Goal: Navigation & Orientation: Find specific page/section

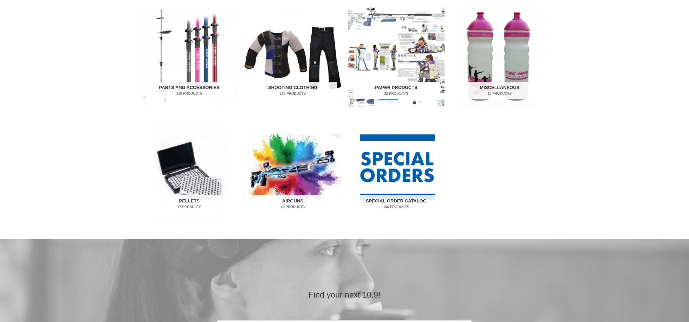
scroll to position [371, 0]
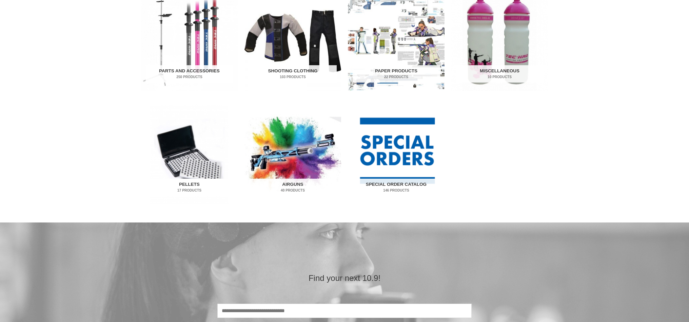
click at [187, 163] on img "Visit product category Pellets" at bounding box center [189, 153] width 97 height 101
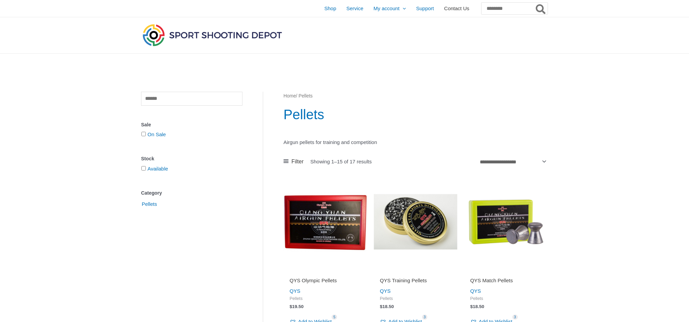
click at [452, 11] on span "Contact Us" at bounding box center [456, 8] width 25 height 17
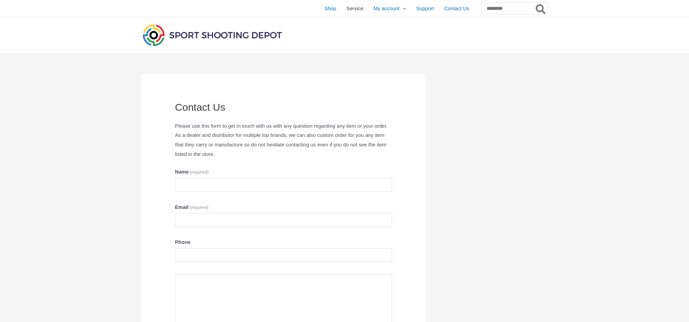
click at [347, 10] on span "Service" at bounding box center [355, 8] width 17 height 17
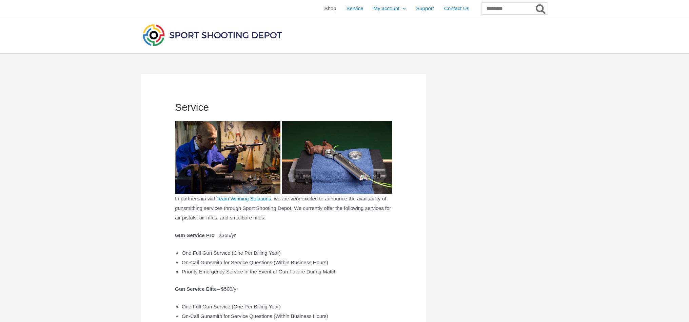
click at [324, 9] on span "Shop" at bounding box center [330, 8] width 12 height 17
